Goal: Contribute content: Contribute content

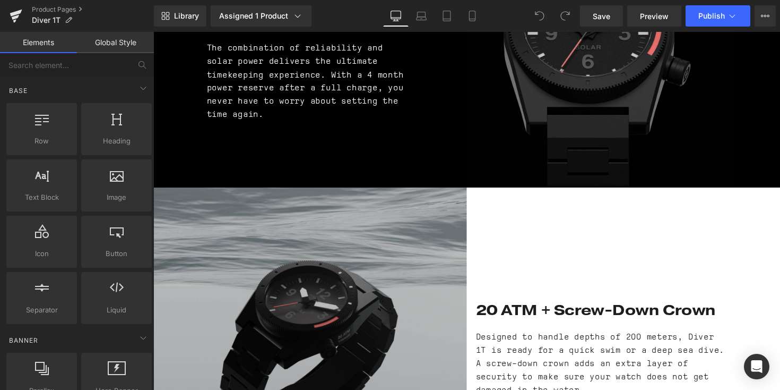
scroll to position [1667, 0]
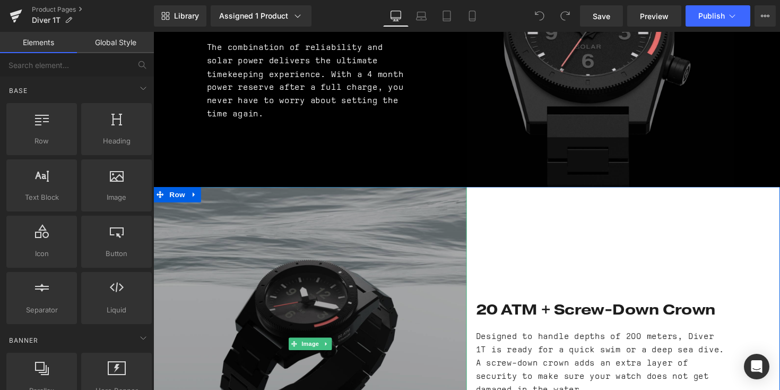
click at [393, 259] on img at bounding box center [313, 351] width 321 height 321
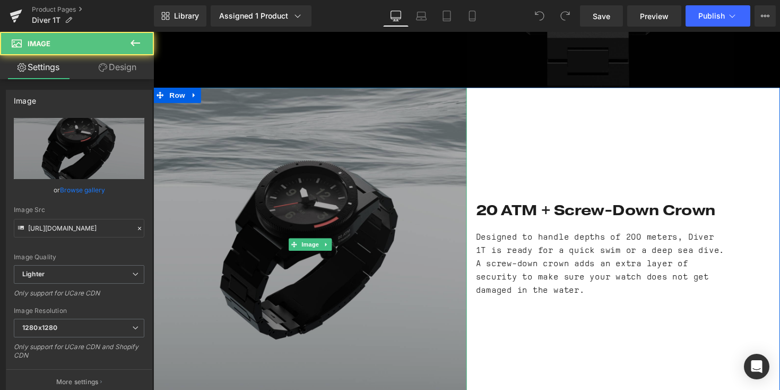
scroll to position [1771, 0]
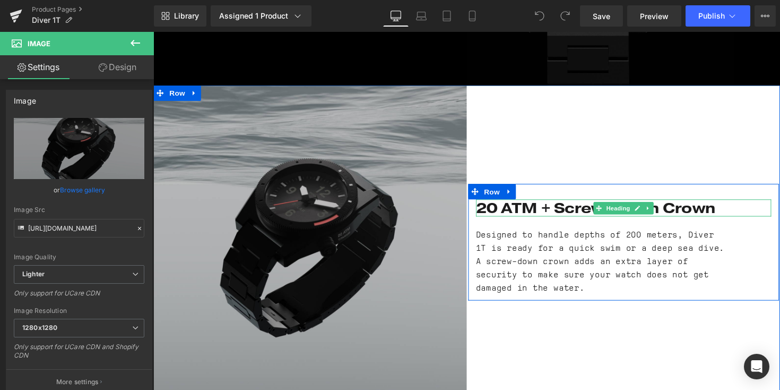
click at [533, 202] on strong "20 ATM + Screw-Down Crown" at bounding box center [607, 211] width 246 height 19
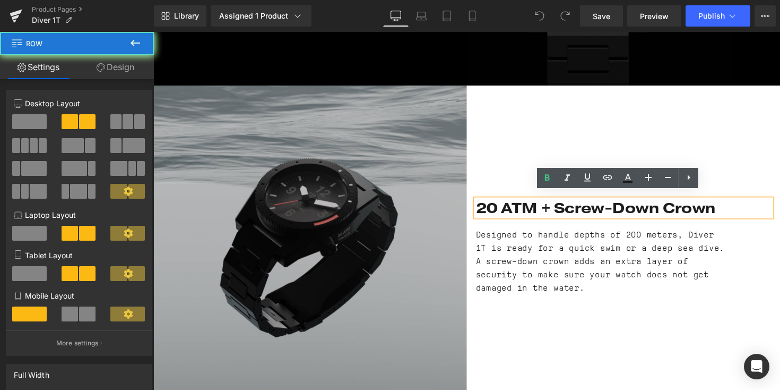
click at [528, 128] on div "20 ATM + Screw-Down Crown Heading Designed to handle depths of 200 meters, Dive…" at bounding box center [635, 247] width 321 height 321
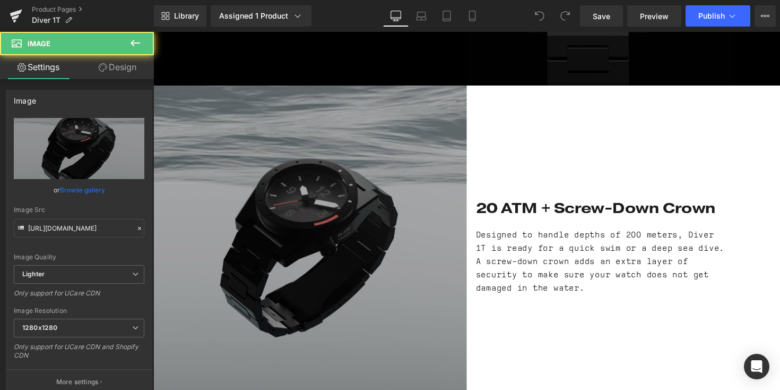
click at [323, 213] on img at bounding box center [313, 247] width 321 height 321
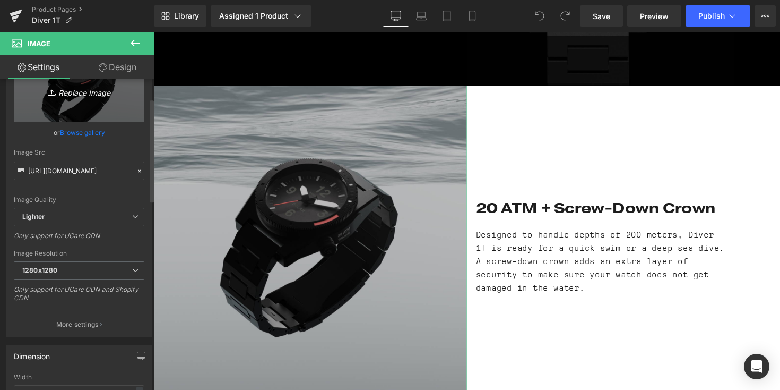
scroll to position [58, 0]
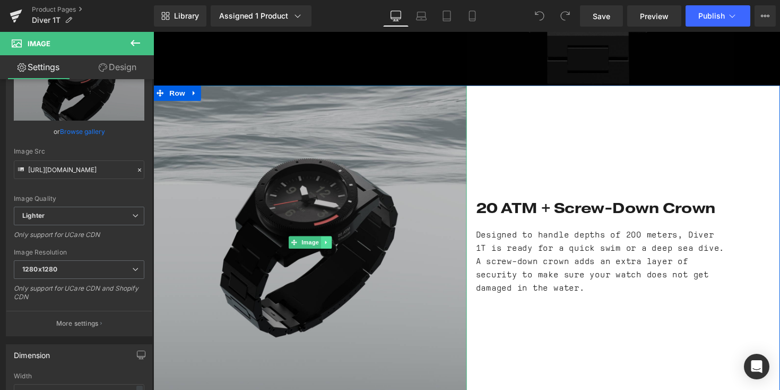
click at [328, 244] on icon at bounding box center [331, 247] width 6 height 6
click at [290, 241] on link "Image" at bounding box center [292, 247] width 33 height 13
click at [315, 242] on span "Image" at bounding box center [314, 247] width 22 height 13
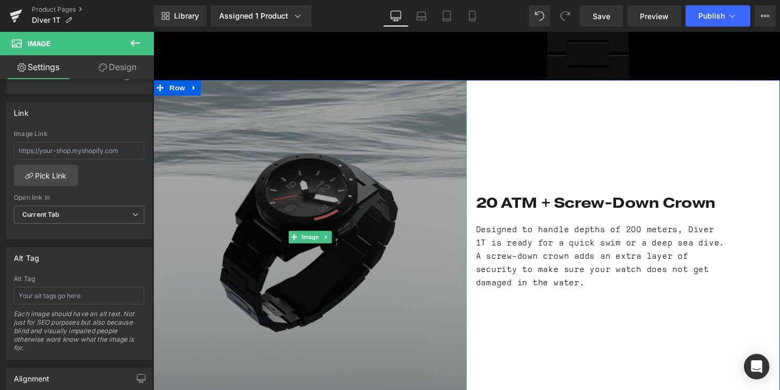
scroll to position [1777, 0]
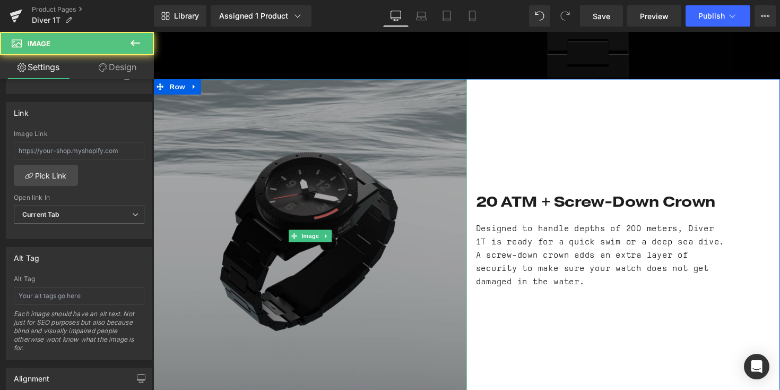
click at [337, 208] on img at bounding box center [313, 240] width 321 height 321
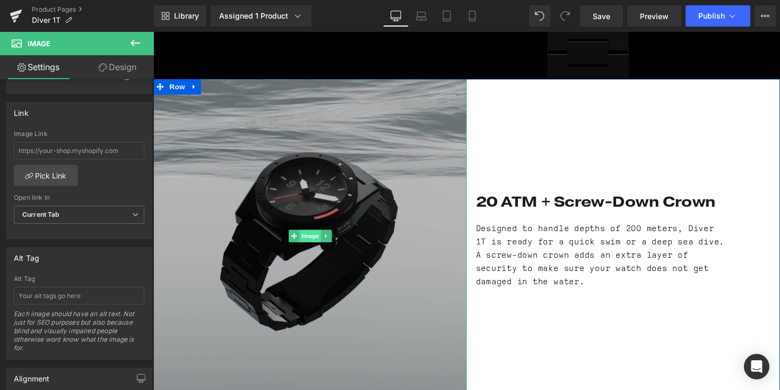
click at [307, 235] on span "Image" at bounding box center [314, 241] width 22 height 13
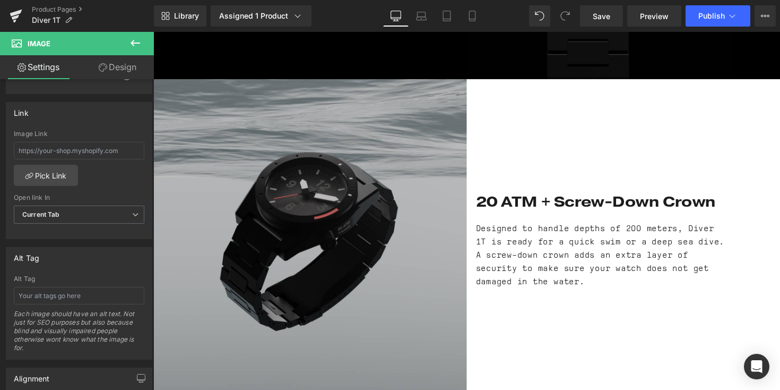
click at [137, 44] on icon at bounding box center [135, 43] width 13 height 13
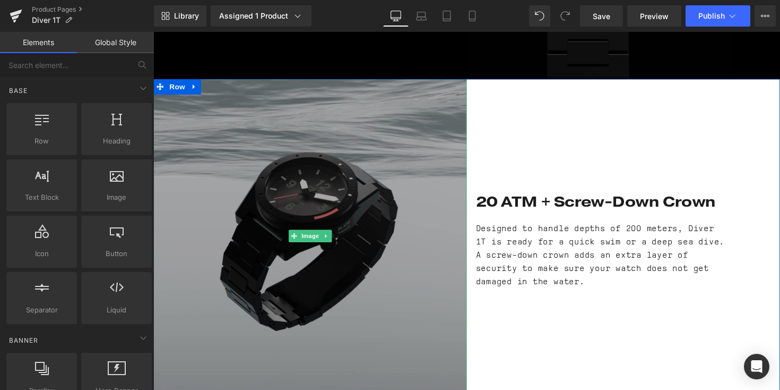
click at [270, 211] on img at bounding box center [313, 240] width 321 height 321
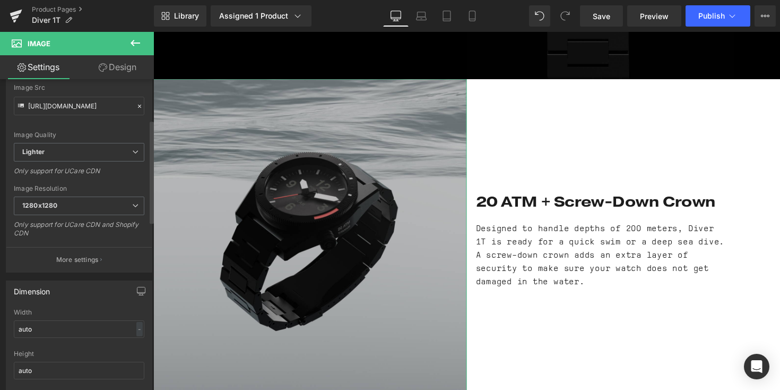
scroll to position [0, 0]
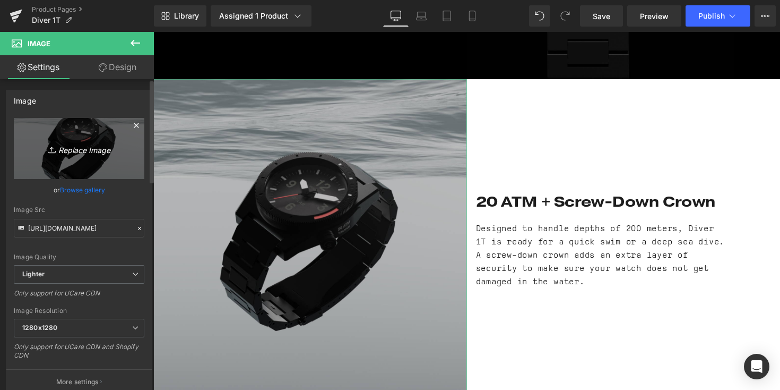
click at [102, 142] on icon "Replace Image" at bounding box center [79, 148] width 85 height 13
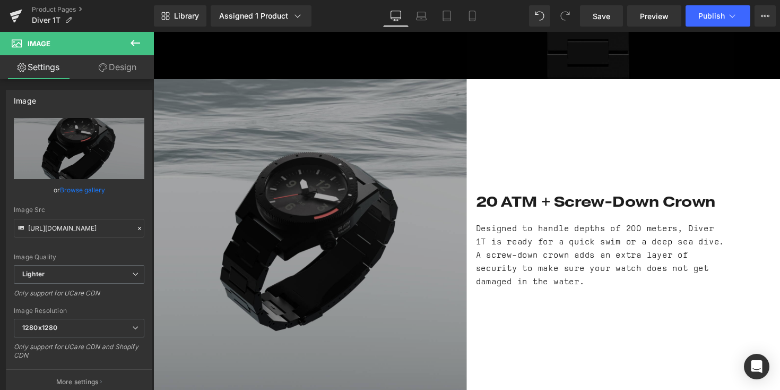
type input "C:\fakepath\Solar PDP.png"
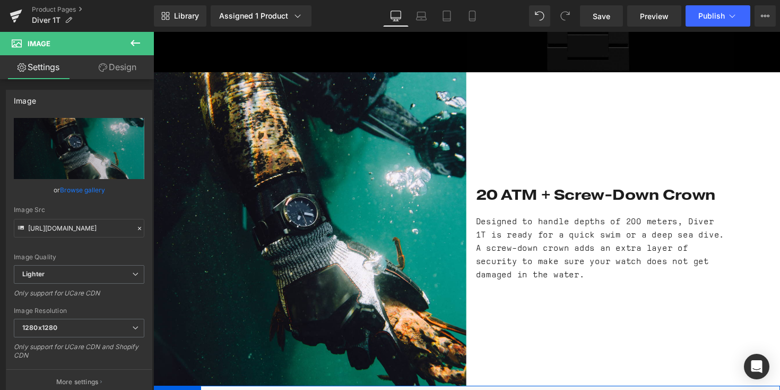
scroll to position [1784, 0]
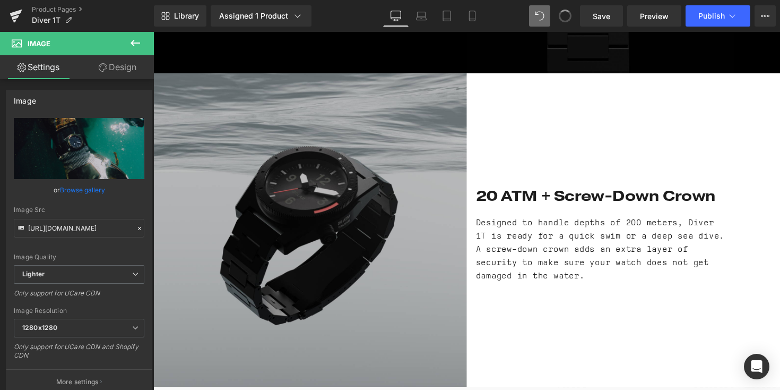
type input "[URL][DOMAIN_NAME]"
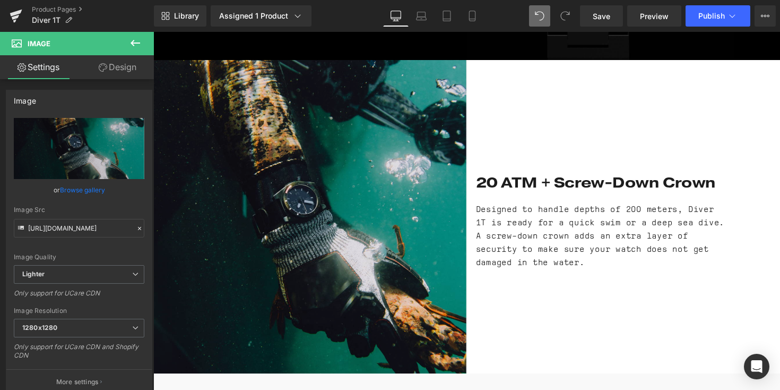
scroll to position [1792, 0]
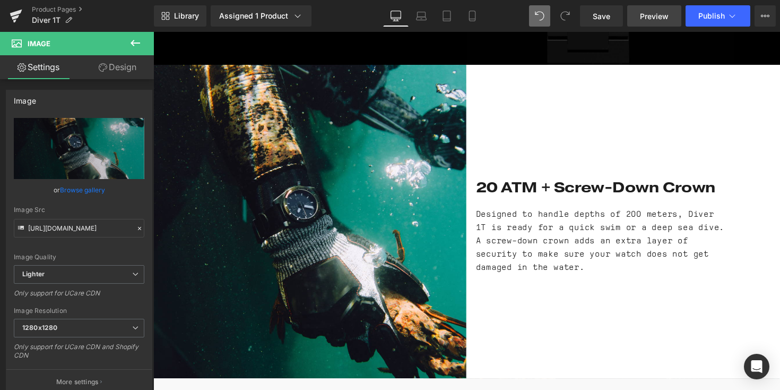
click at [653, 16] on span "Preview" at bounding box center [654, 16] width 29 height 11
click at [606, 15] on span "Save" at bounding box center [602, 16] width 18 height 11
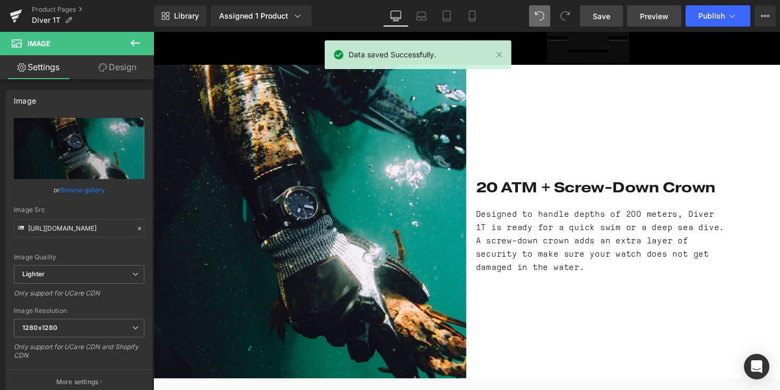
click at [653, 15] on span "Preview" at bounding box center [654, 16] width 29 height 11
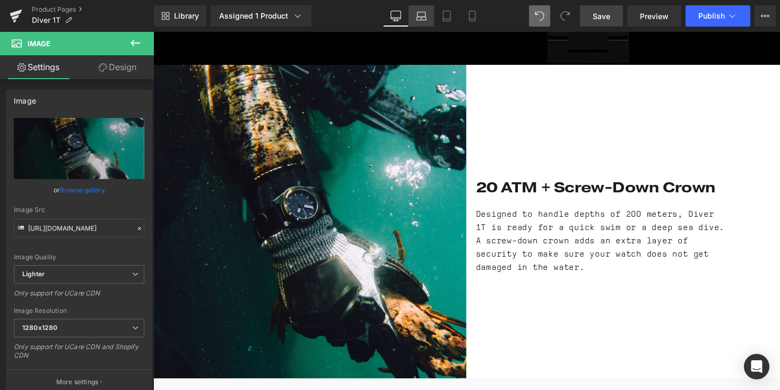
click at [423, 19] on icon at bounding box center [421, 16] width 11 height 11
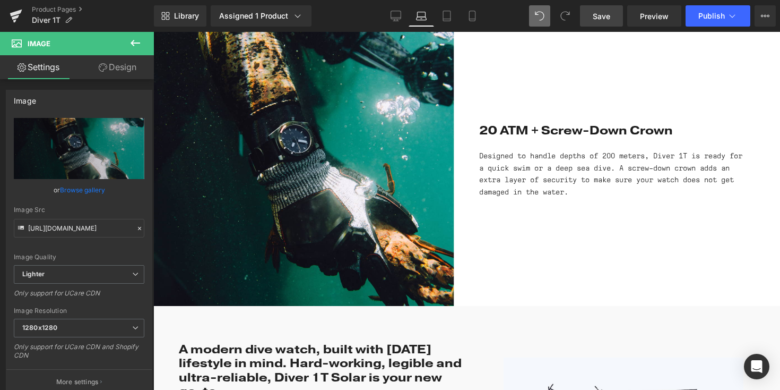
scroll to position [1737, 0]
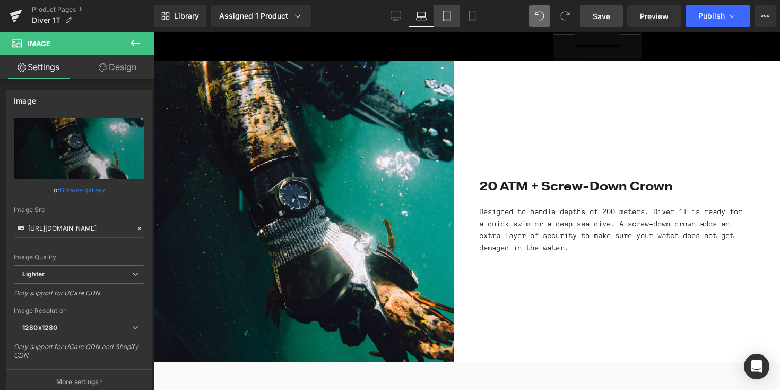
click at [444, 16] on icon at bounding box center [447, 16] width 11 height 11
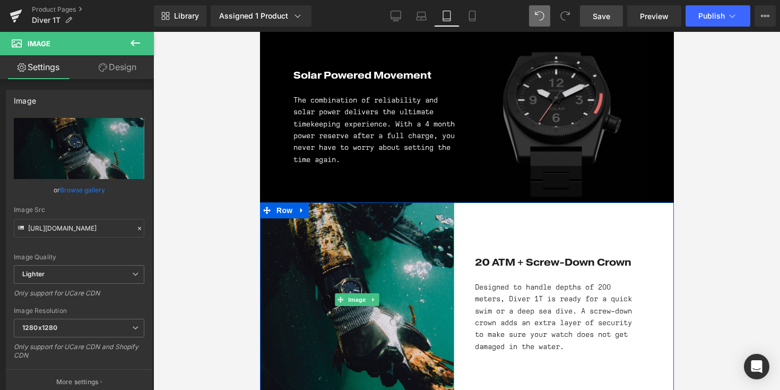
scroll to position [1425, 0]
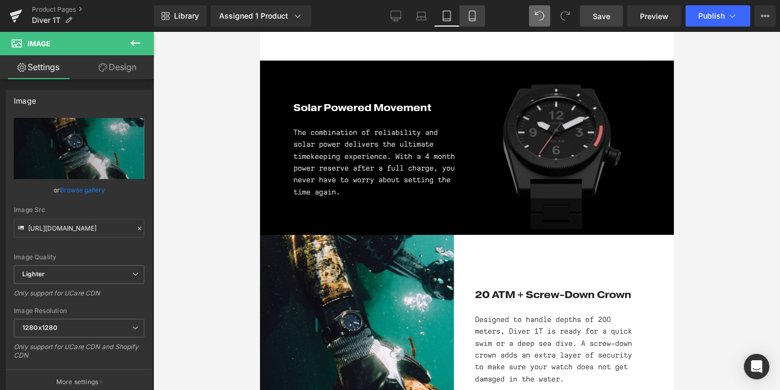
click at [479, 13] on link "Mobile" at bounding box center [472, 15] width 25 height 21
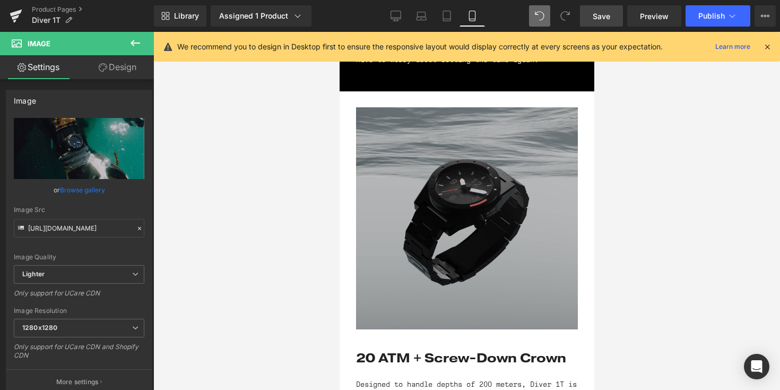
scroll to position [2830, 0]
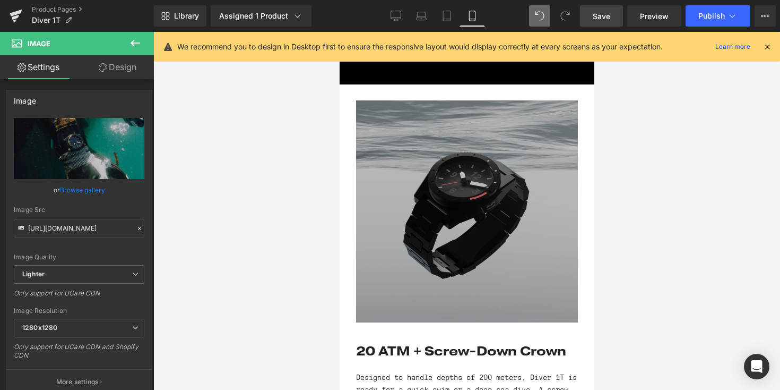
click at [384, 203] on img at bounding box center [467, 211] width 222 height 222
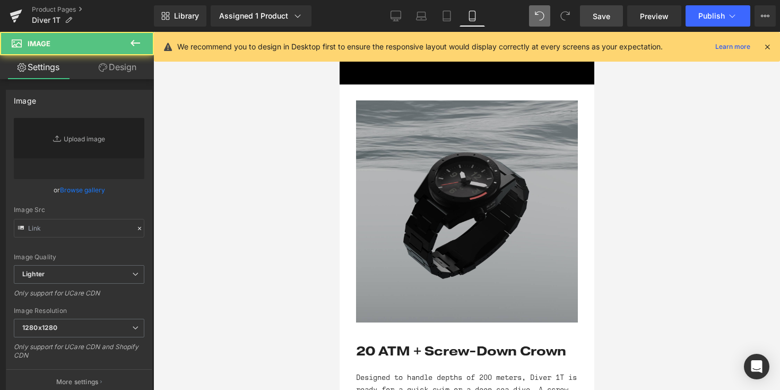
type input "[URL][DOMAIN_NAME]"
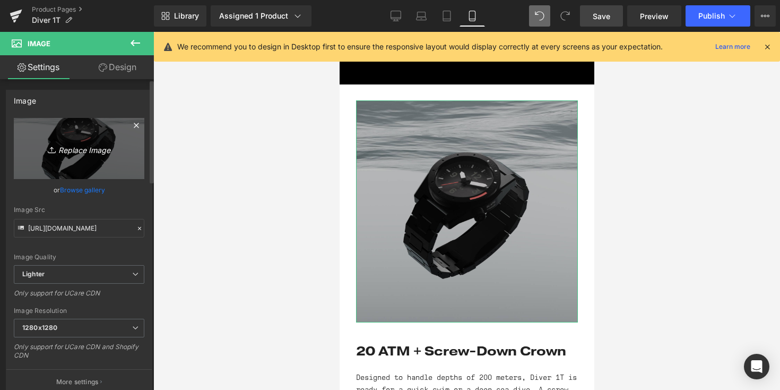
click at [78, 151] on icon "Replace Image" at bounding box center [79, 148] width 85 height 13
type input "C:\fakepath\Solar PDP.png"
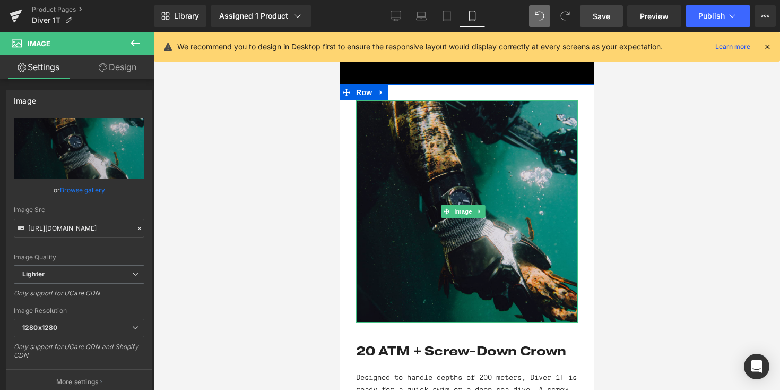
type input "[URL][DOMAIN_NAME]"
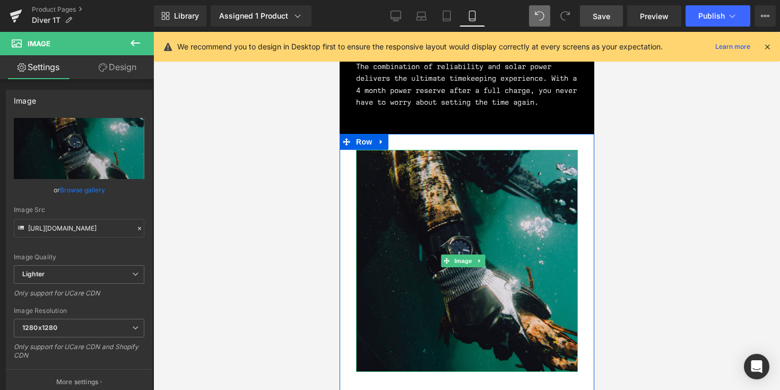
scroll to position [2778, 0]
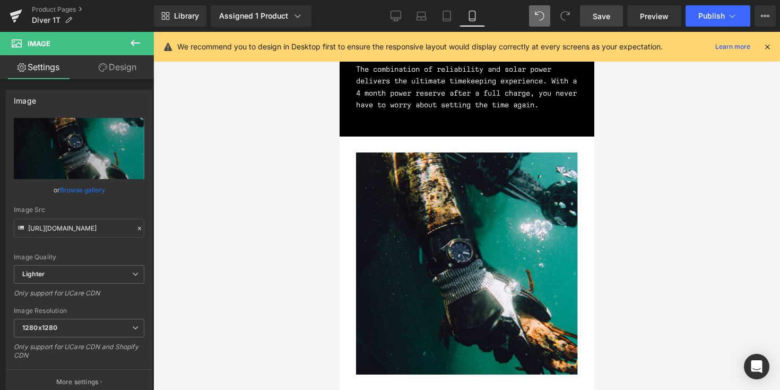
click at [598, 14] on span "Save" at bounding box center [602, 16] width 18 height 11
click at [67, 19] on icon at bounding box center [68, 19] width 7 height 7
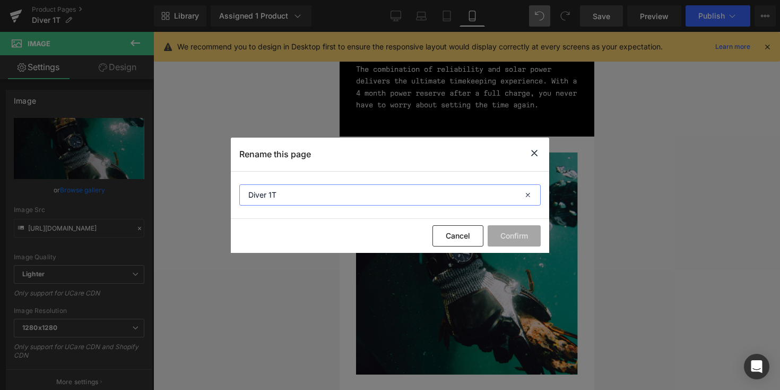
click at [301, 195] on input "Diver 1T" at bounding box center [390, 194] width 302 height 21
type input "Diver 1T [DATE]"
click at [504, 228] on button "Confirm" at bounding box center [514, 235] width 53 height 21
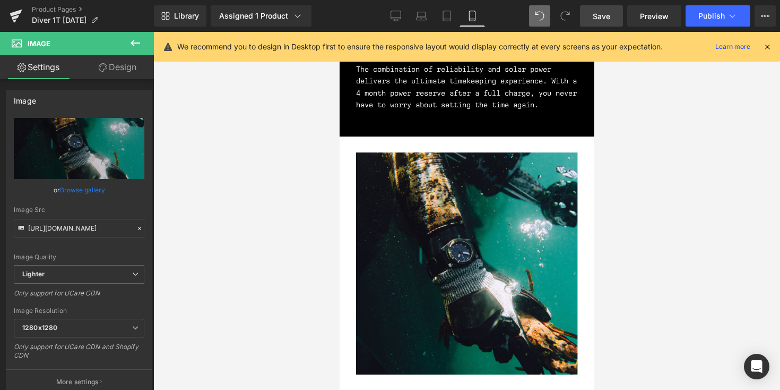
click at [598, 18] on span "Save" at bounding box center [602, 16] width 18 height 11
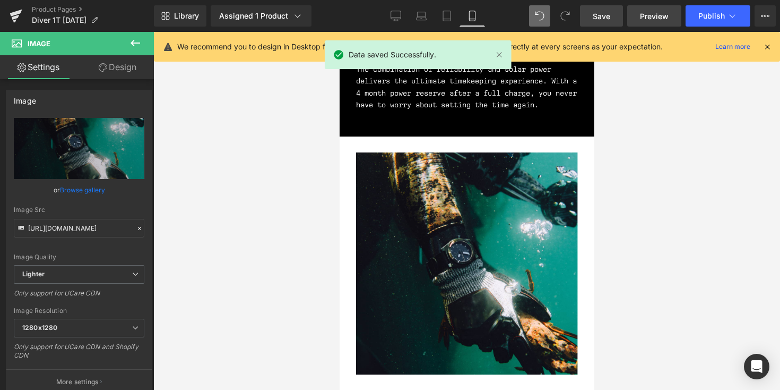
click at [663, 19] on span "Preview" at bounding box center [654, 16] width 29 height 11
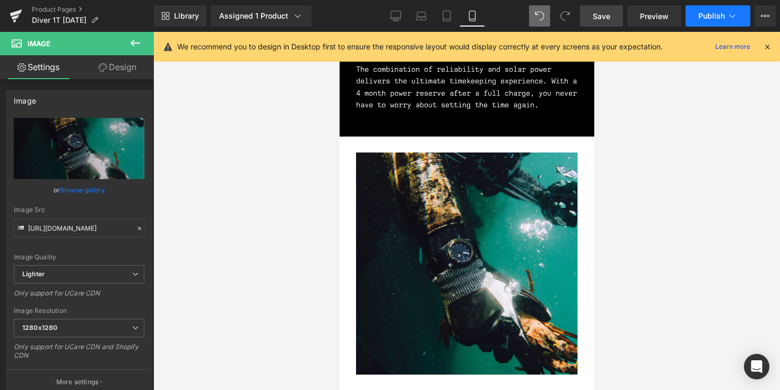
click at [705, 18] on span "Publish" at bounding box center [712, 16] width 27 height 8
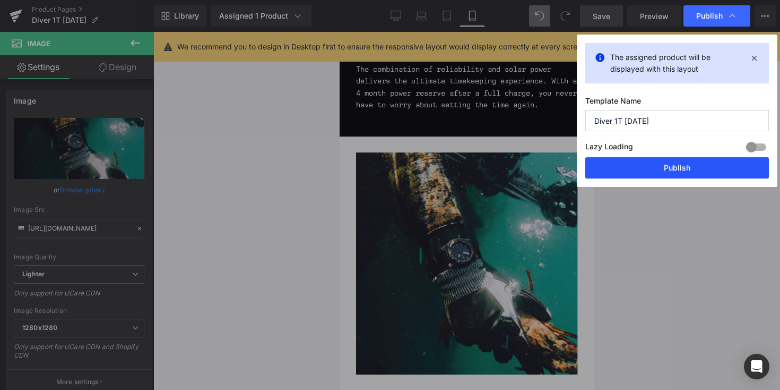
click at [658, 168] on button "Publish" at bounding box center [678, 167] width 184 height 21
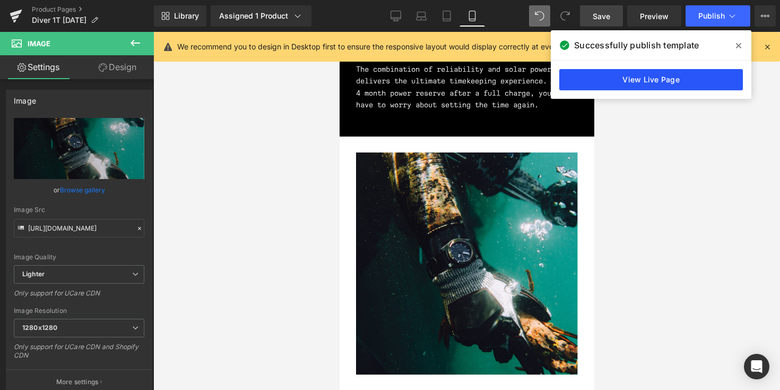
click at [663, 78] on link "View Live Page" at bounding box center [652, 79] width 184 height 21
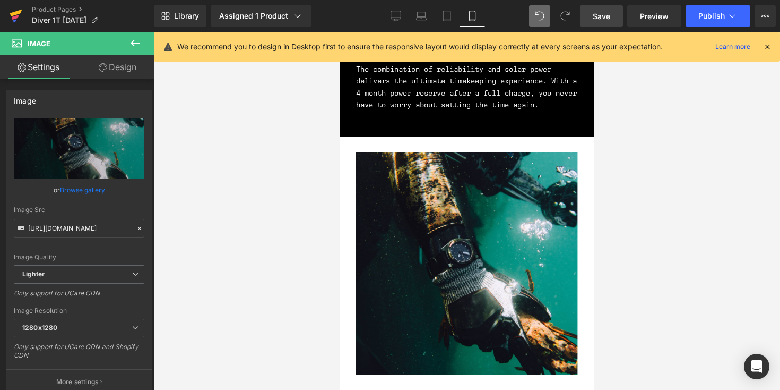
click at [23, 14] on link at bounding box center [16, 16] width 32 height 32
